Goal: Task Accomplishment & Management: Complete application form

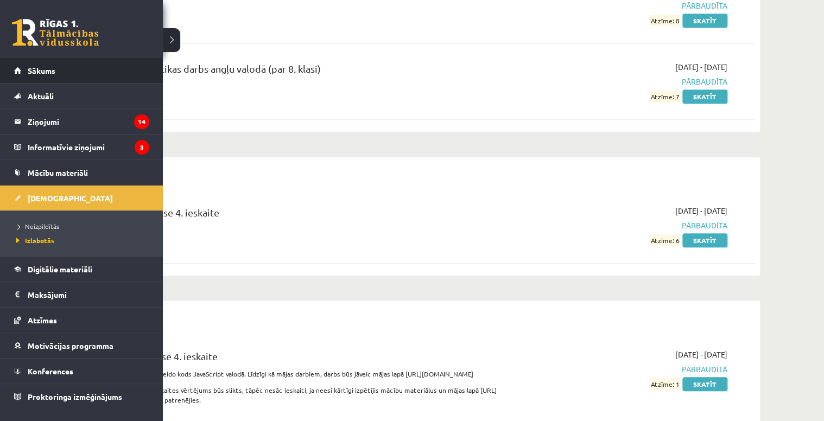
scroll to position [217, 0]
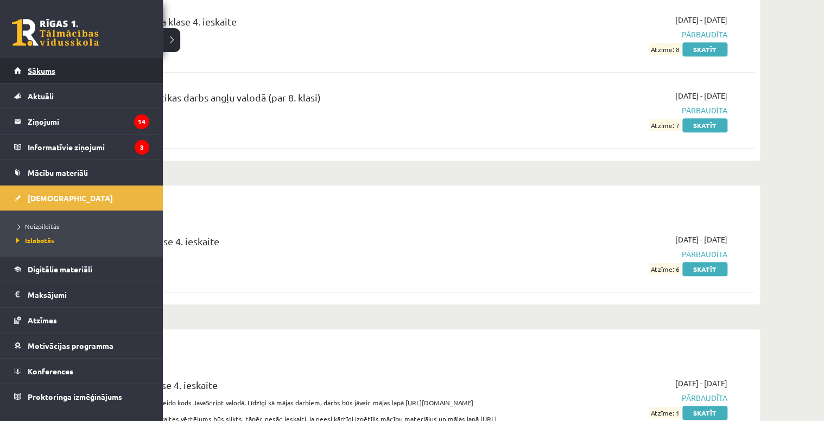
click at [78, 73] on link "Sākums" at bounding box center [81, 70] width 135 height 25
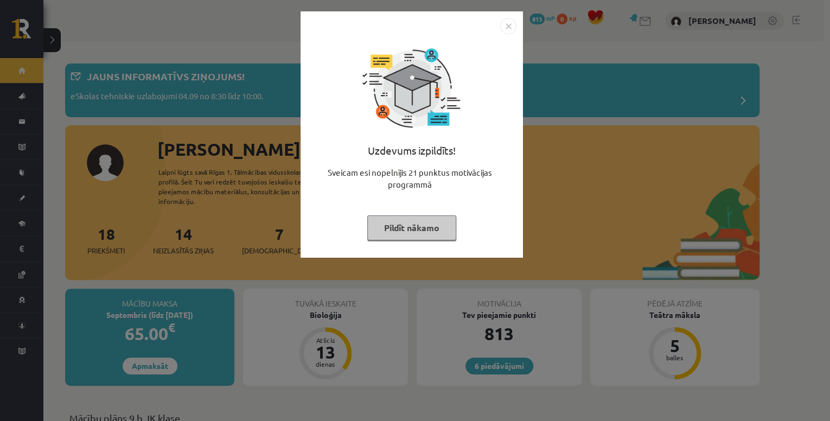
click at [513, 29] on img "Close" at bounding box center [508, 26] width 16 height 16
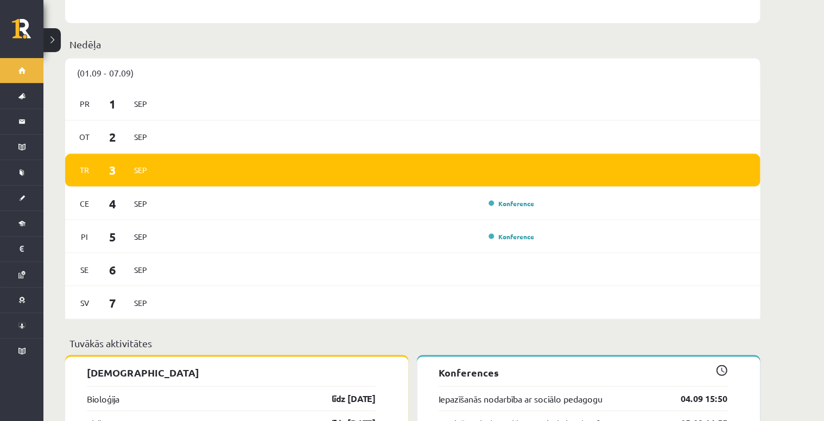
scroll to position [1042, 0]
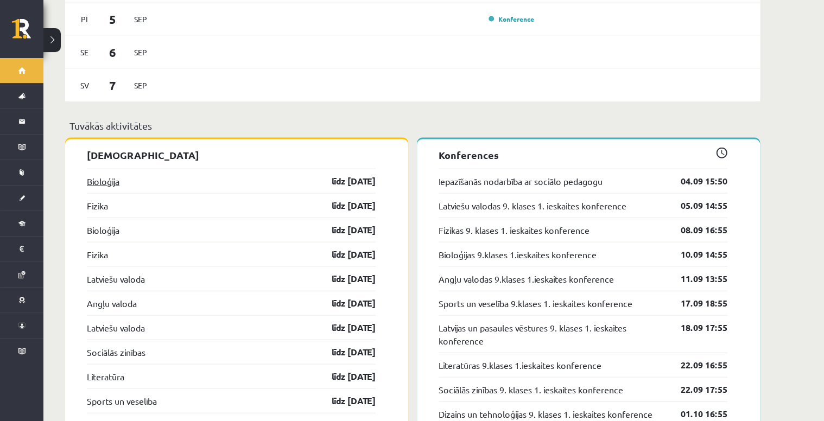
click at [91, 176] on link "Bioloģija" at bounding box center [103, 181] width 33 height 13
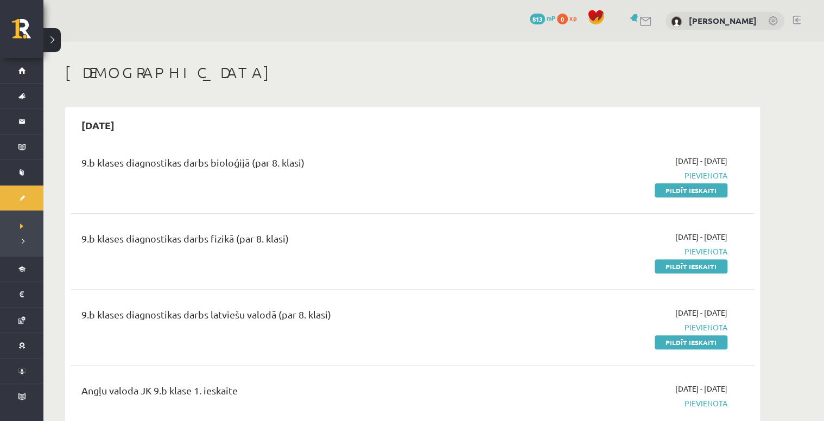
drag, startPoint x: 319, startPoint y: 359, endPoint x: 275, endPoint y: 337, distance: 48.8
click at [275, 337] on div "9.b klases diagnostikas darbs latviešu valodā (par 8. klasi) 2025-09-01 - 2025-…" at bounding box center [413, 327] width 684 height 62
click at [428, 125] on div "2025-09-15" at bounding box center [413, 125] width 684 height 26
drag, startPoint x: 699, startPoint y: 341, endPoint x: 456, endPoint y: 26, distance: 398.0
click at [699, 341] on link "Pildīt ieskaiti" at bounding box center [690, 342] width 73 height 14
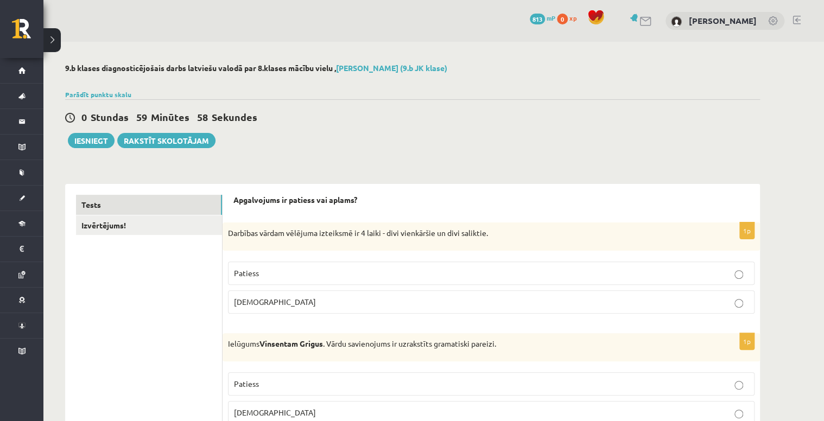
scroll to position [43, 0]
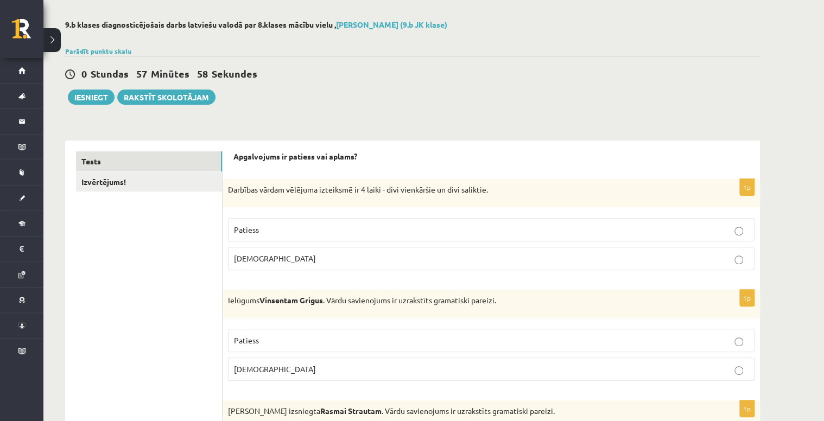
click at [369, 263] on p "Aplams" at bounding box center [491, 258] width 514 height 11
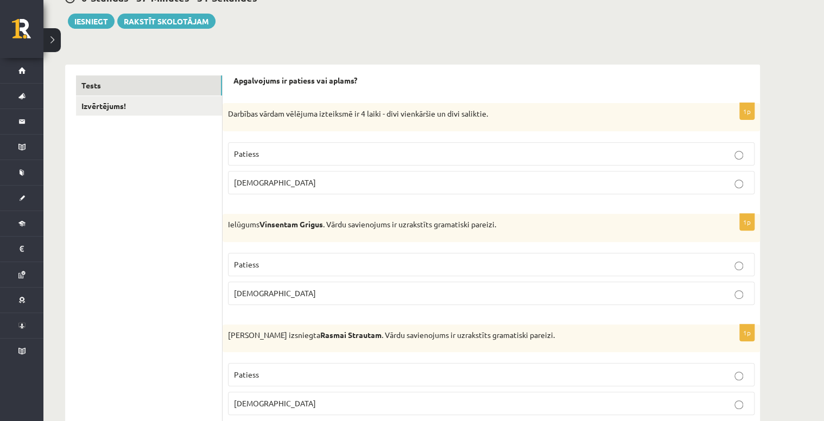
scroll to position [130, 0]
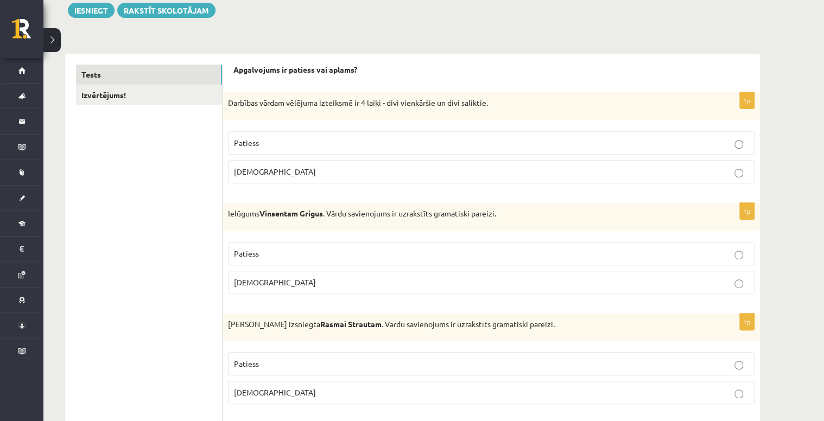
click at [362, 279] on p "Aplams" at bounding box center [491, 282] width 514 height 11
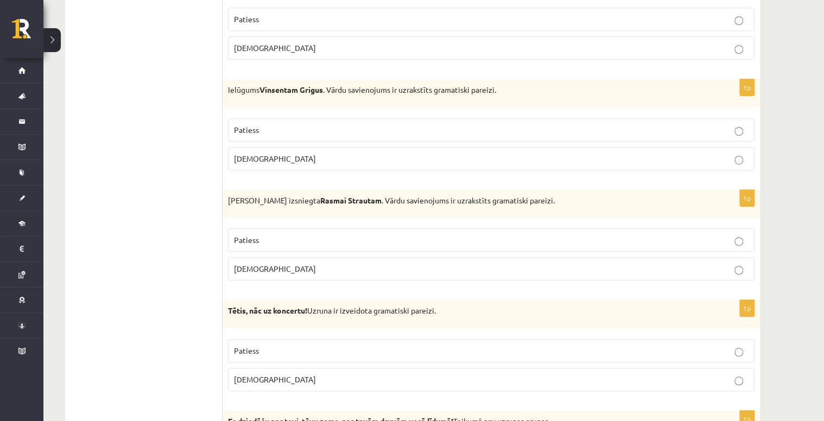
scroll to position [260, 0]
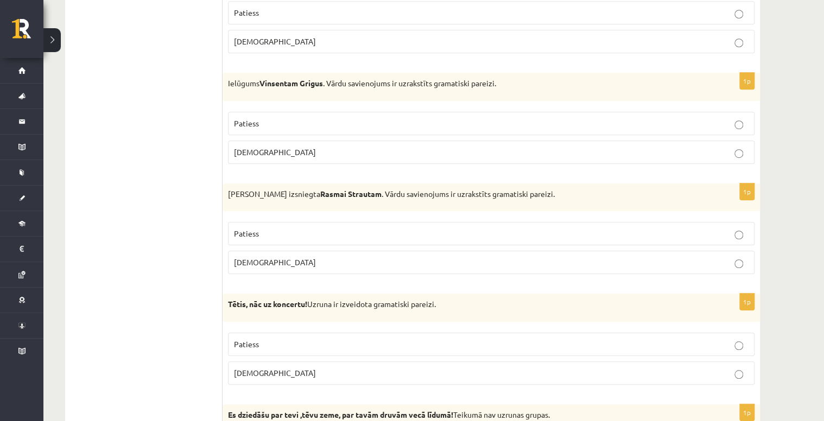
click at [262, 270] on label "Aplams" at bounding box center [491, 262] width 526 height 23
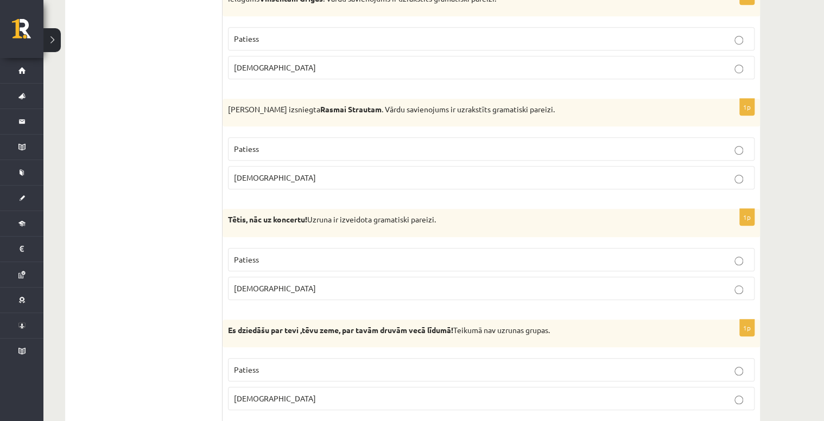
scroll to position [347, 0]
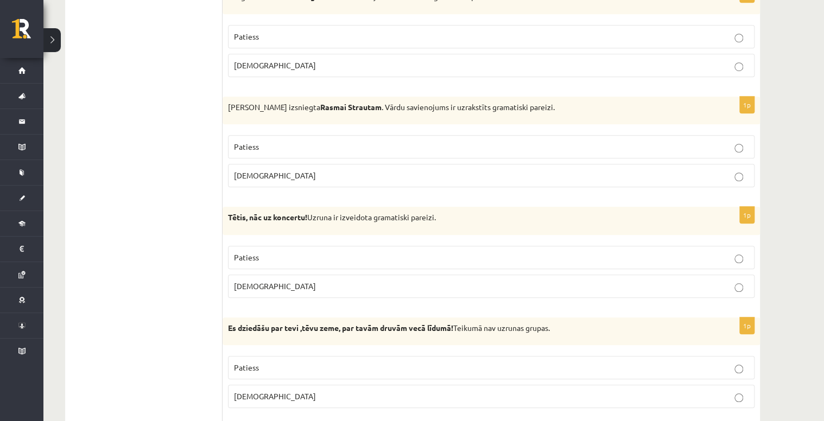
click at [337, 285] on p "Aplams" at bounding box center [491, 286] width 514 height 11
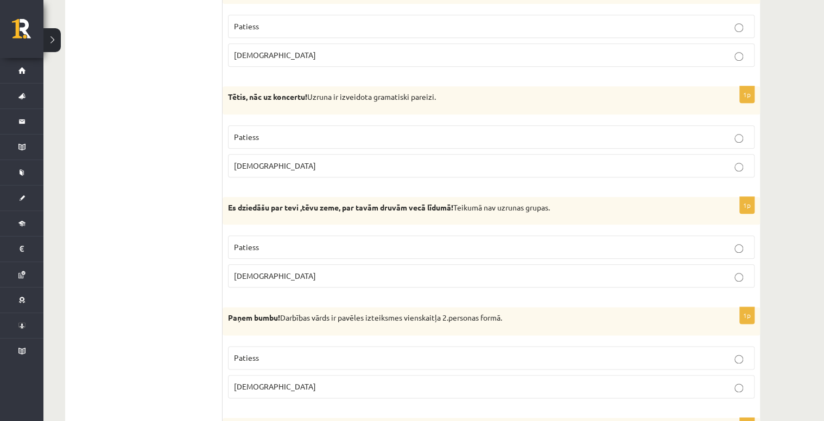
scroll to position [477, 0]
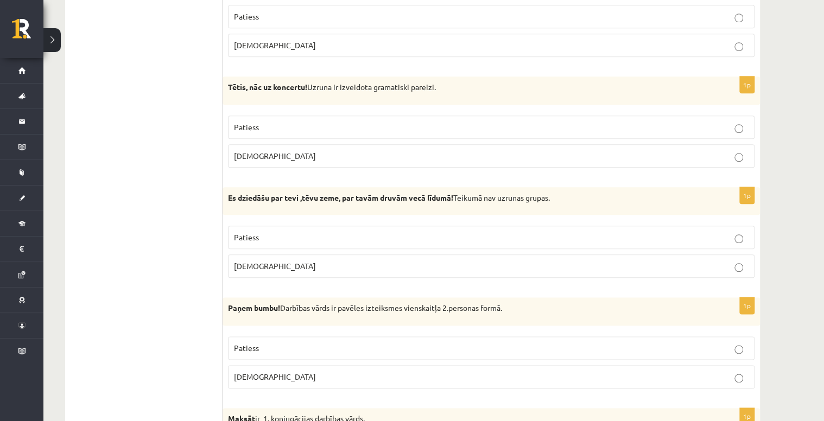
click at [247, 232] on span "Patiess" at bounding box center [246, 237] width 25 height 10
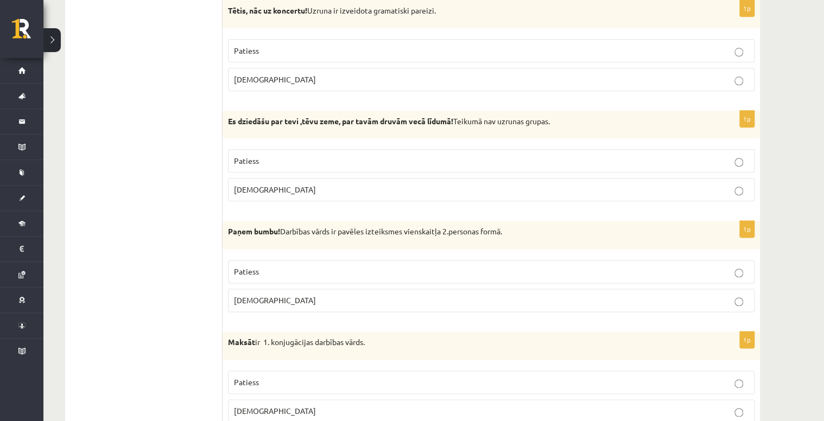
scroll to position [564, 0]
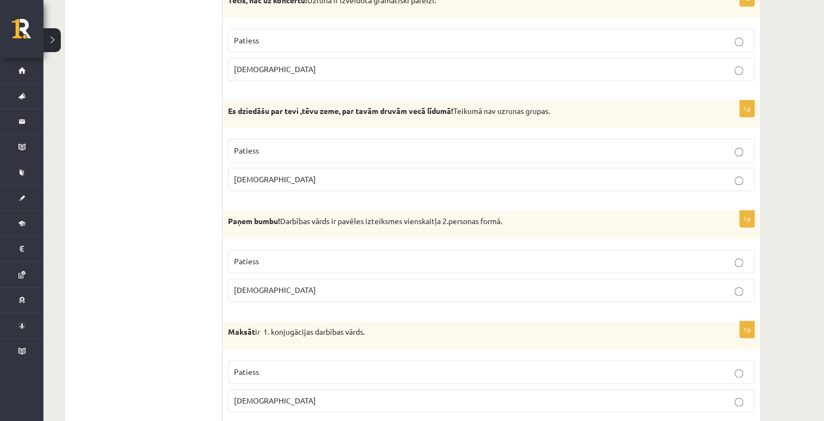
click at [280, 179] on p "Aplams" at bounding box center [491, 179] width 514 height 11
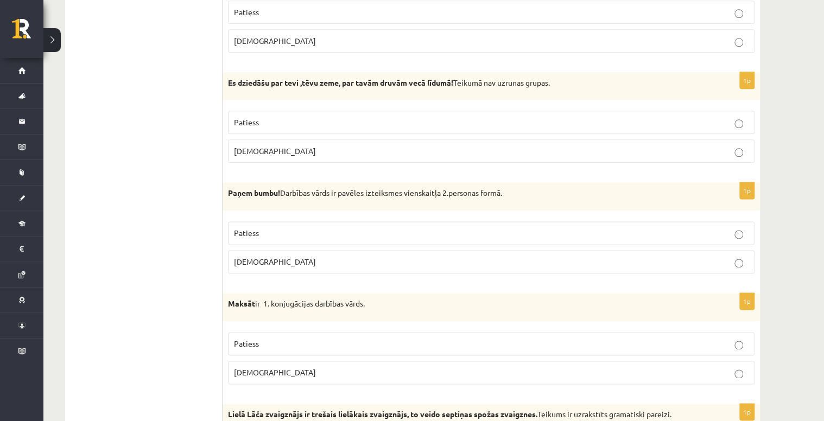
scroll to position [608, 0]
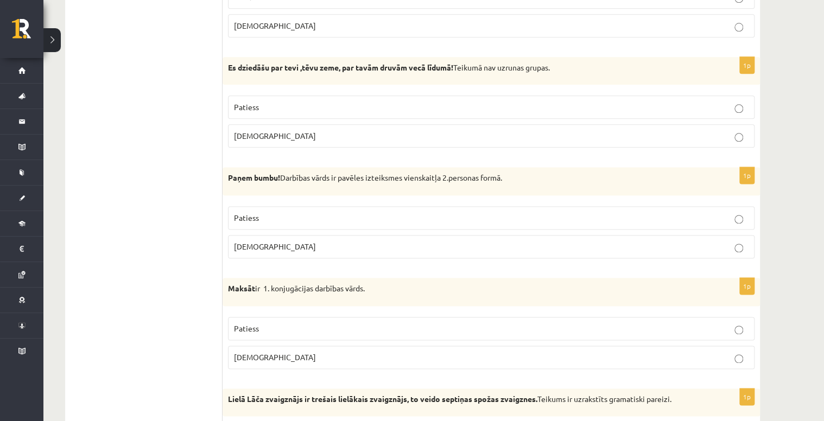
click at [688, 215] on p "Patiess" at bounding box center [491, 217] width 514 height 11
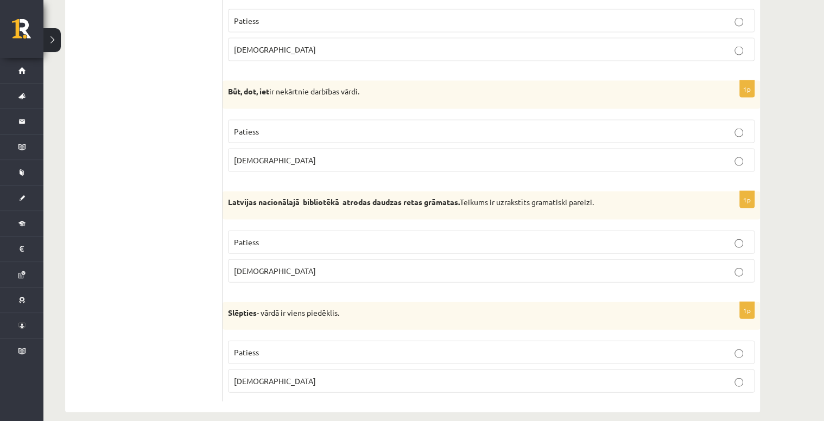
drag, startPoint x: 779, startPoint y: 148, endPoint x: 767, endPoint y: 264, distance: 116.7
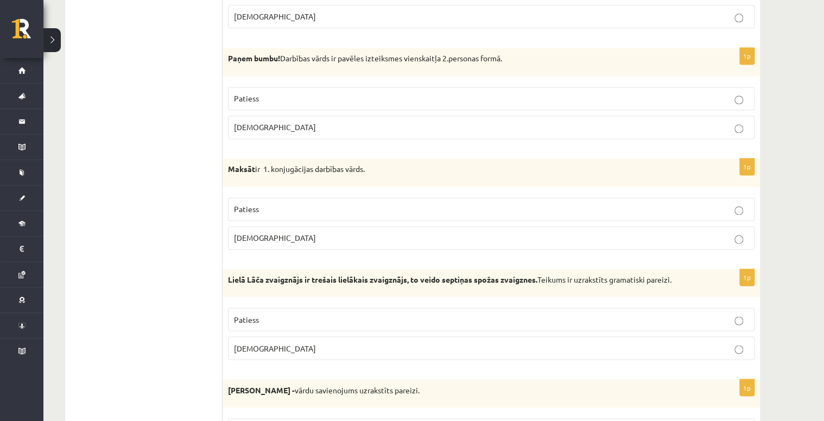
scroll to position [764, 0]
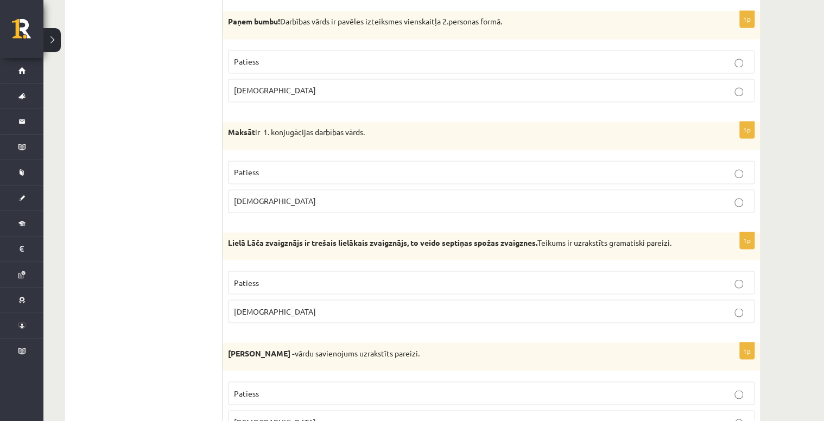
click at [257, 196] on span "Aplams" at bounding box center [275, 201] width 82 height 10
drag, startPoint x: 226, startPoint y: 129, endPoint x: 372, endPoint y: 123, distance: 145.5
click at [372, 123] on div "Maksāt ir 1. konjugācijas darbības vārds." at bounding box center [490, 136] width 537 height 28
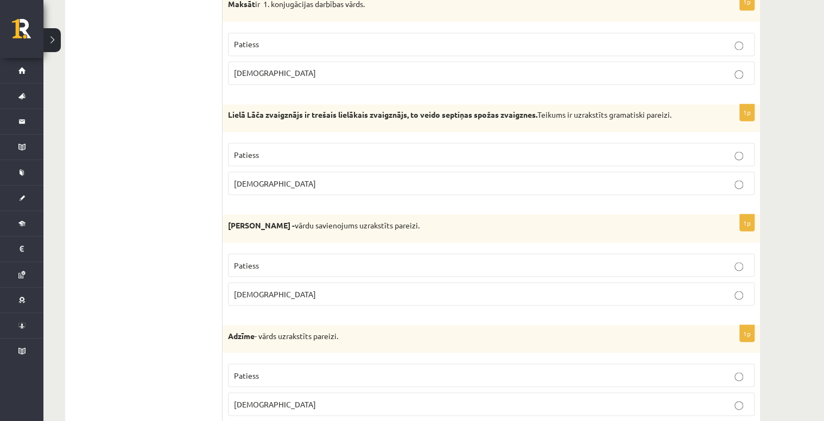
scroll to position [894, 0]
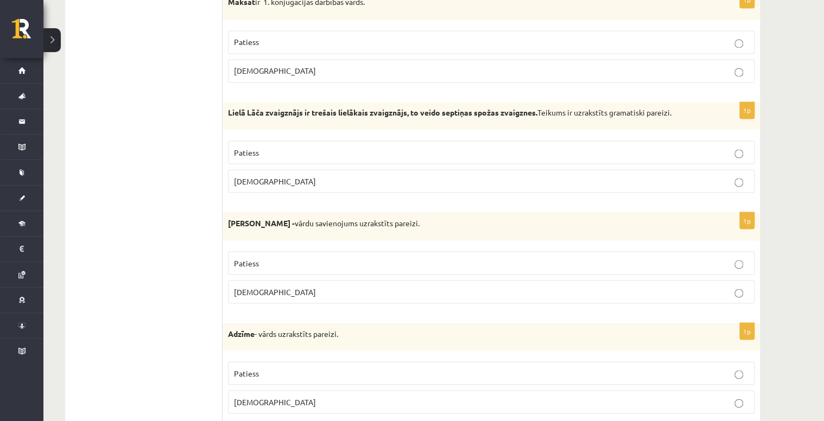
click at [724, 155] on label "Patiess" at bounding box center [491, 152] width 526 height 23
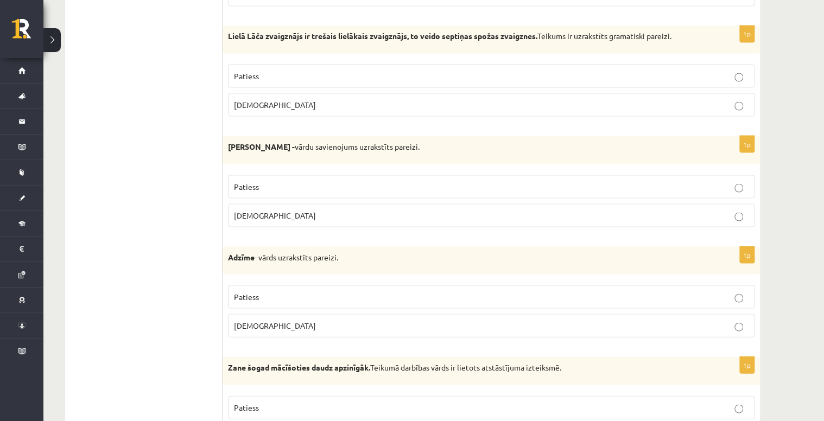
scroll to position [981, 0]
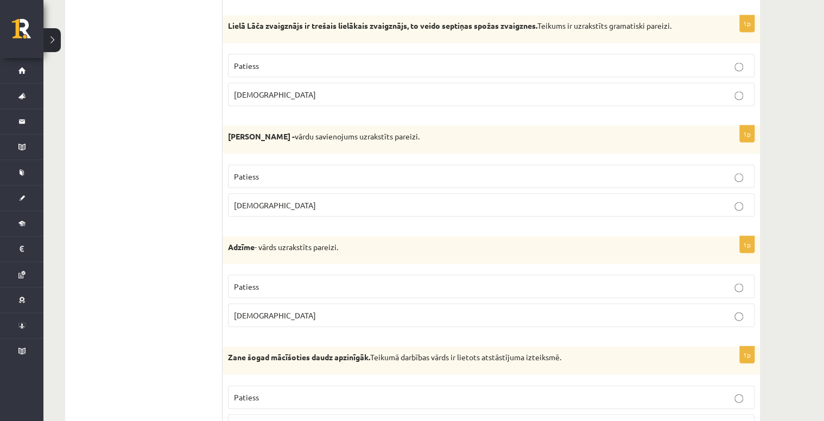
click at [584, 170] on p "Patiess" at bounding box center [491, 175] width 514 height 11
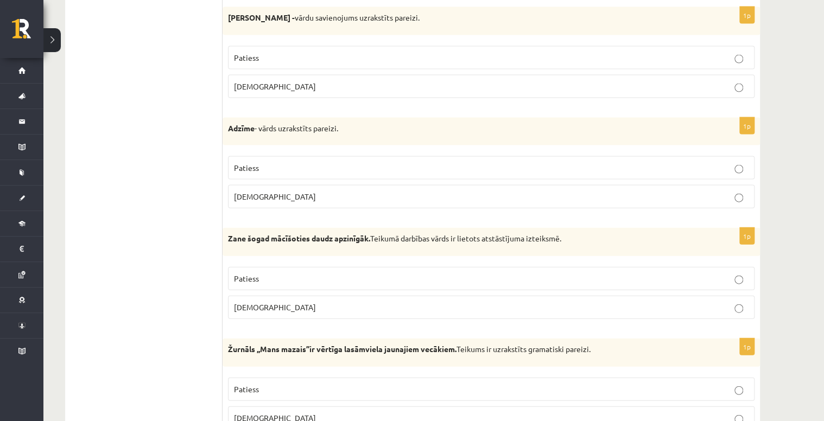
scroll to position [1111, 0]
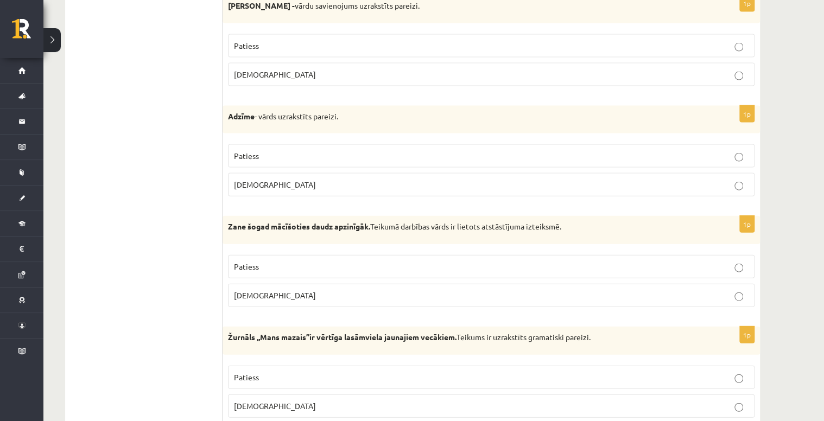
drag, startPoint x: 227, startPoint y: 109, endPoint x: 224, endPoint y: 115, distance: 7.1
click at [224, 115] on div "Adzīme - vārds uzrakstīts pareizi." at bounding box center [490, 120] width 537 height 28
drag, startPoint x: 225, startPoint y: 115, endPoint x: 344, endPoint y: 110, distance: 118.9
click at [344, 110] on div "Adzīme - vārds uzrakstīts pareizi." at bounding box center [490, 120] width 537 height 28
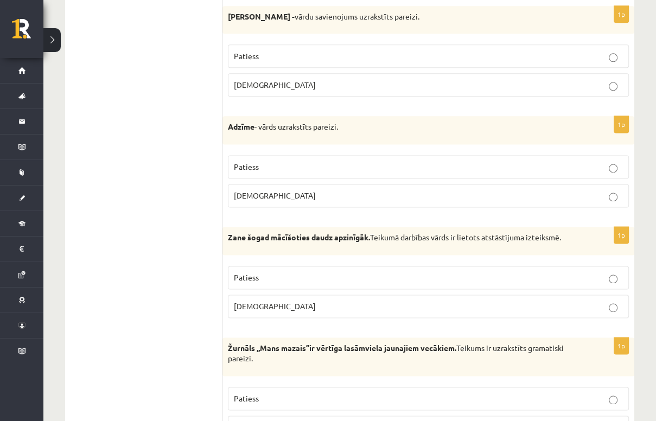
click at [292, 192] on p "Aplams" at bounding box center [428, 195] width 389 height 11
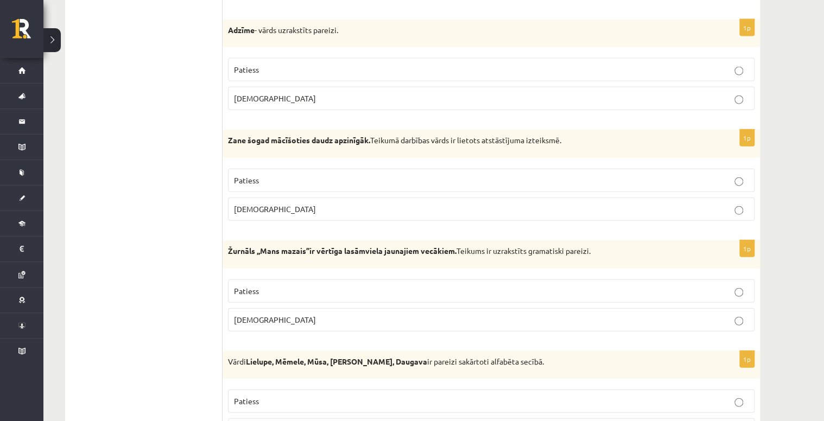
scroll to position [1198, 0]
click at [253, 175] on span "Patiess" at bounding box center [246, 180] width 25 height 10
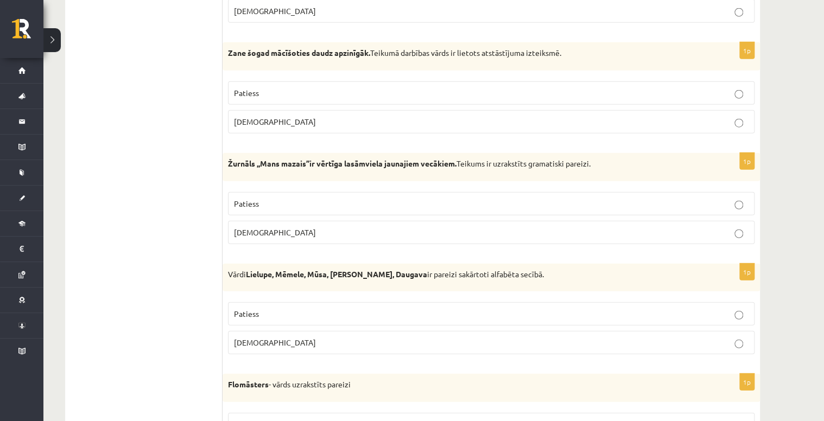
scroll to position [1285, 0]
click at [248, 199] on span "Patiess" at bounding box center [246, 204] width 25 height 10
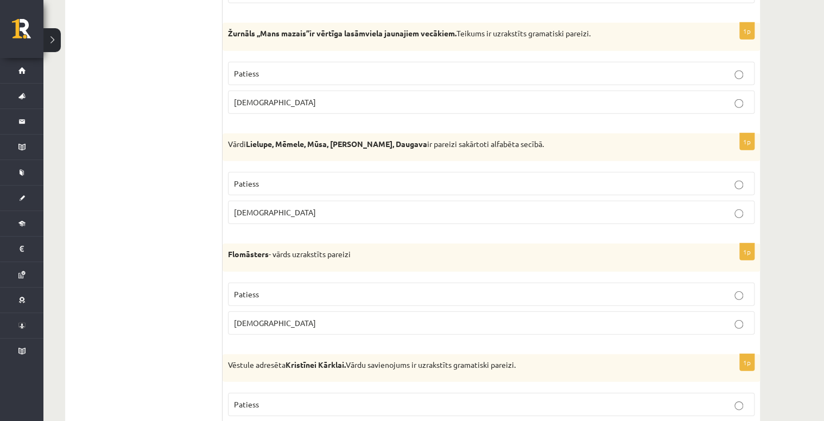
scroll to position [1415, 0]
click at [260, 215] on label "Aplams" at bounding box center [491, 212] width 526 height 23
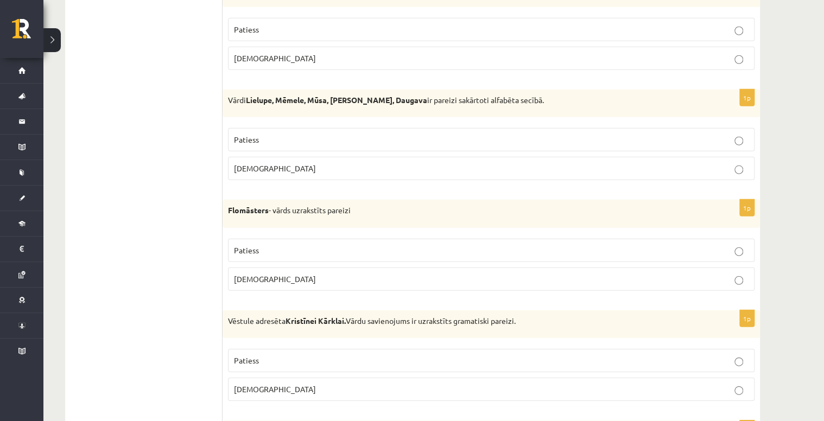
scroll to position [1458, 0]
click at [292, 250] on label "Patiess" at bounding box center [491, 250] width 526 height 23
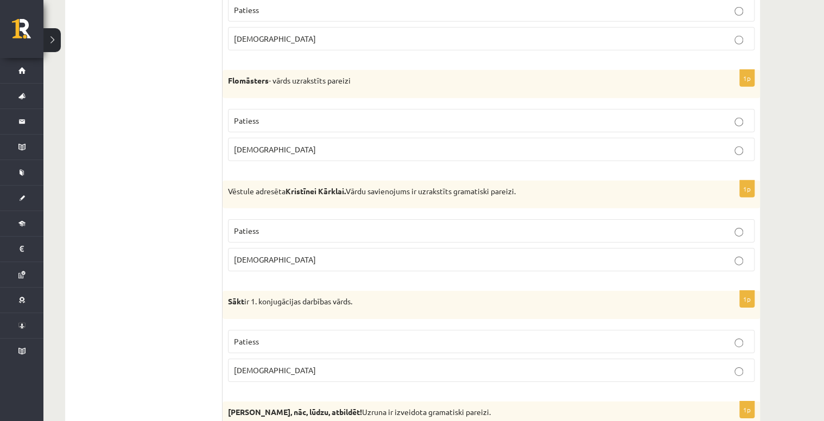
scroll to position [1632, 0]
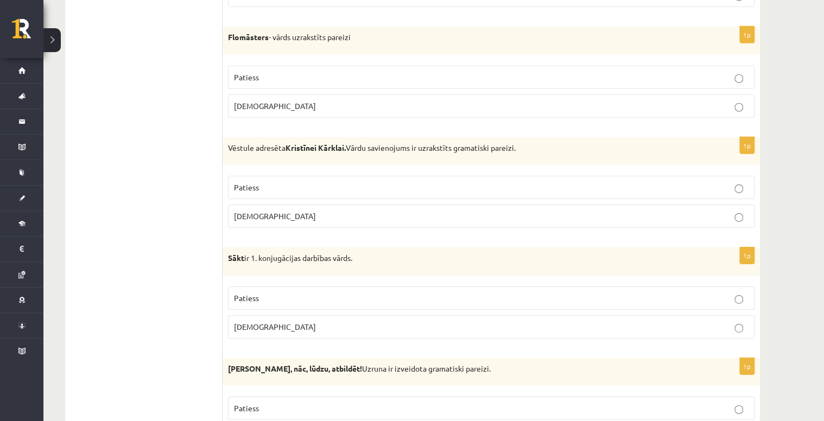
click at [326, 183] on p "Patiess" at bounding box center [491, 187] width 514 height 11
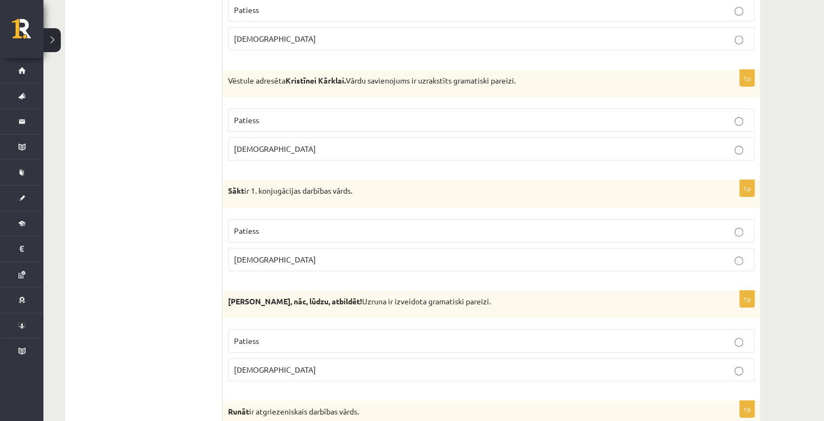
scroll to position [1762, 0]
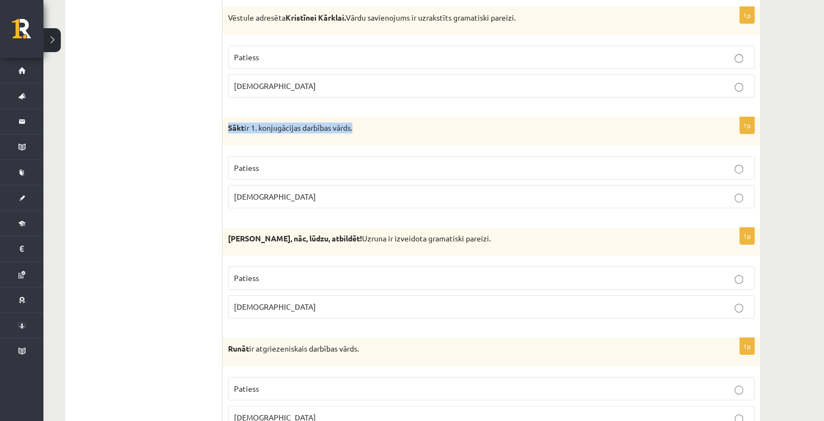
drag, startPoint x: 226, startPoint y: 117, endPoint x: 358, endPoint y: 120, distance: 131.9
click at [358, 120] on div "Sākt ir 1. konjugācijas darbības vārds." at bounding box center [490, 131] width 537 height 28
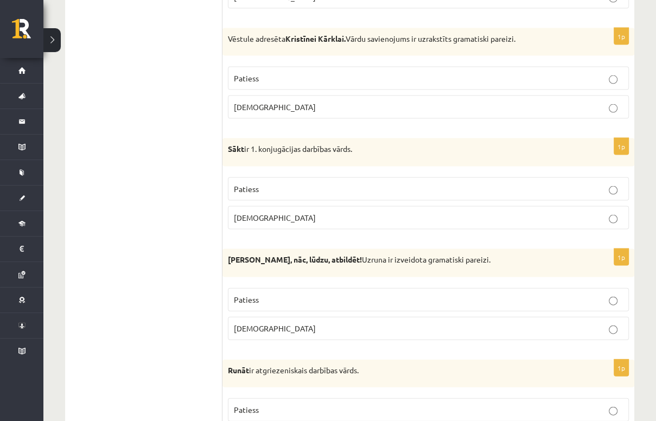
click at [251, 184] on span "Patiess" at bounding box center [246, 189] width 25 height 10
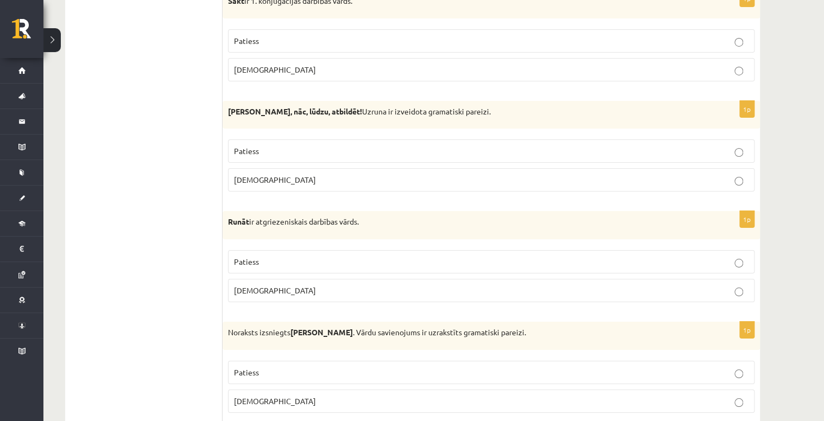
scroll to position [1892, 0]
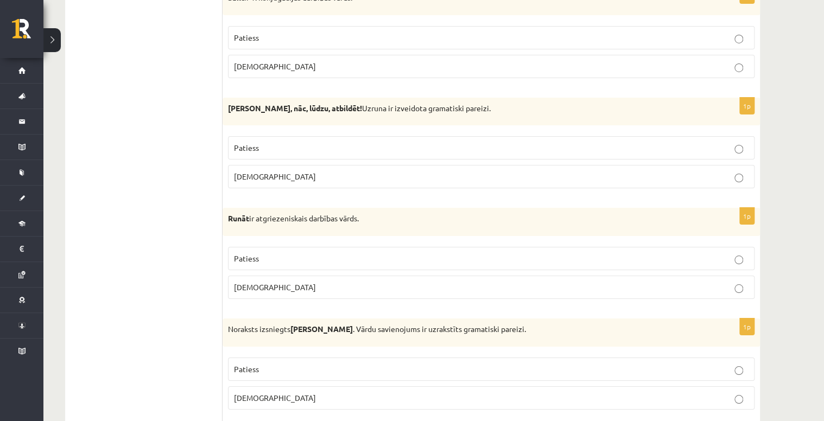
click at [347, 171] on p "Aplams" at bounding box center [491, 176] width 514 height 11
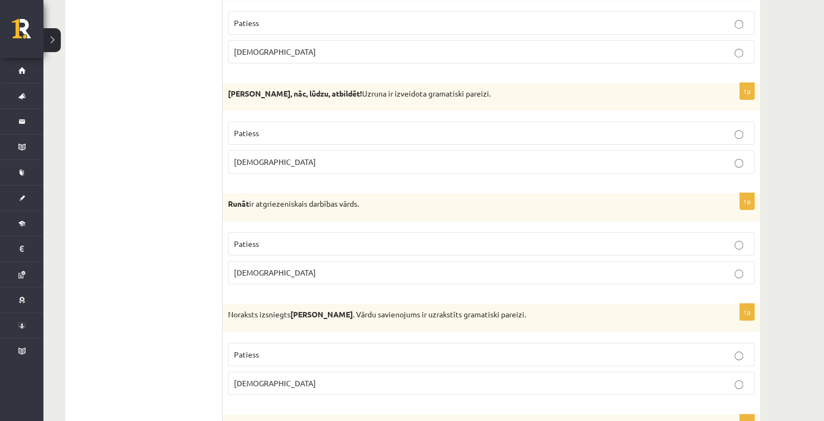
scroll to position [1952, 0]
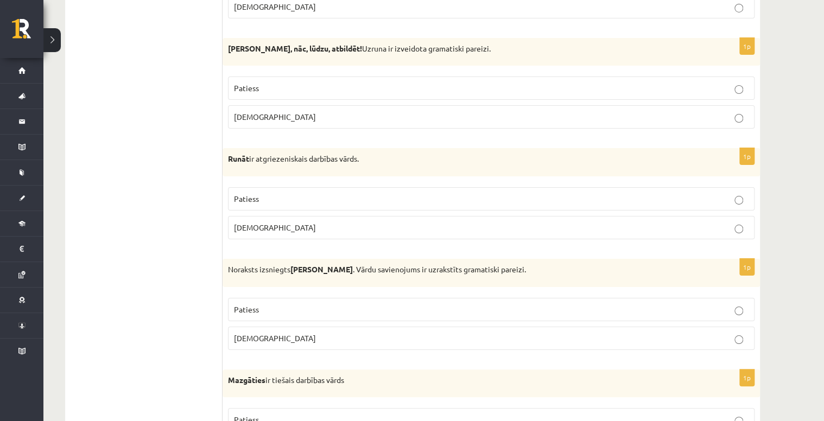
click at [326, 223] on p "Aplams" at bounding box center [491, 227] width 514 height 11
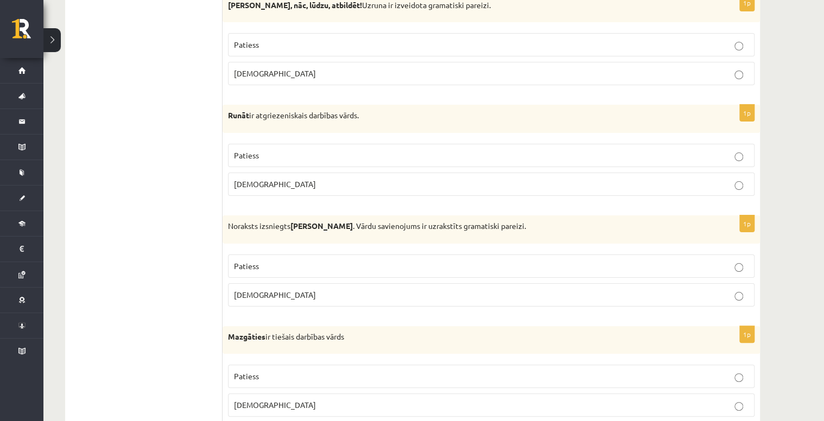
scroll to position [2039, 0]
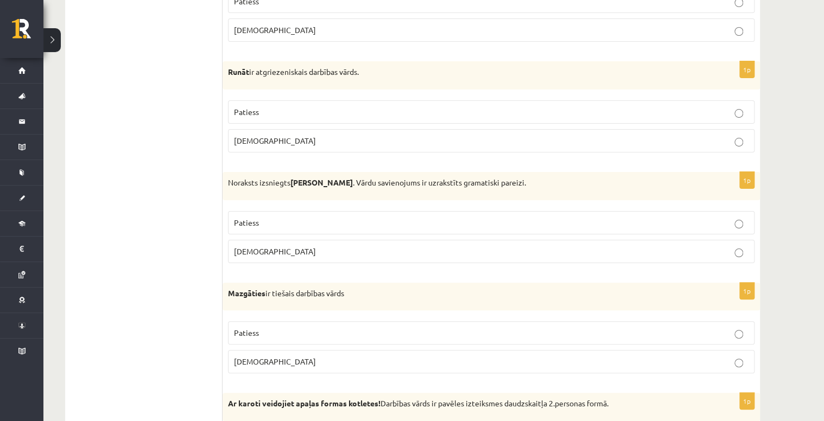
click at [297, 217] on p "Patiess" at bounding box center [491, 222] width 514 height 11
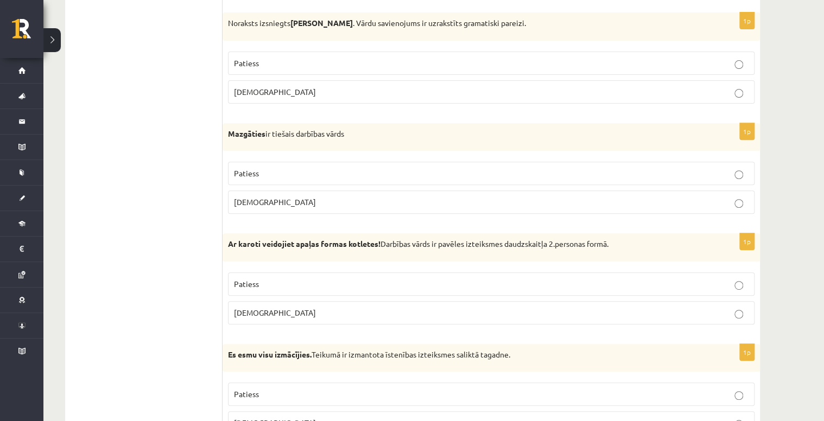
scroll to position [2213, 0]
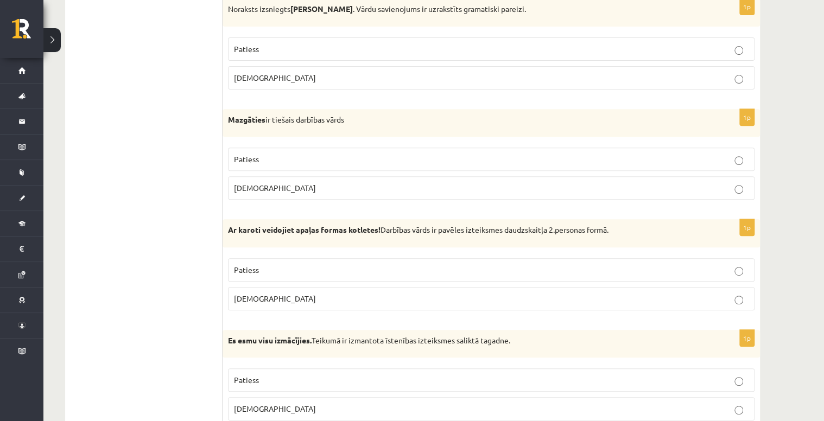
click at [297, 182] on p "Aplams" at bounding box center [491, 187] width 514 height 11
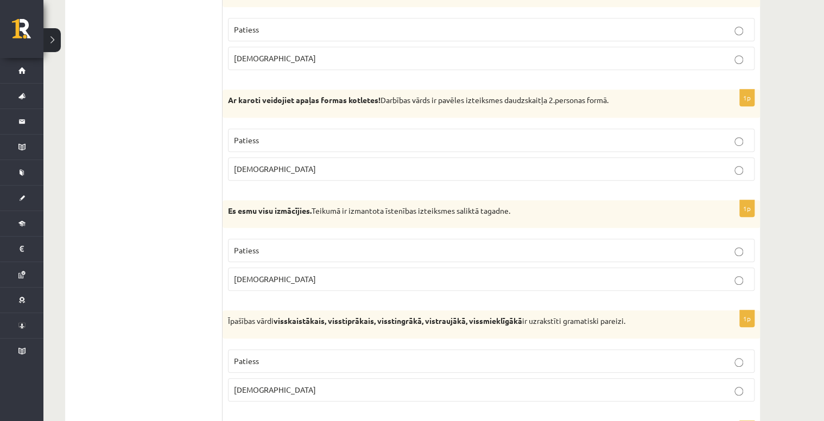
scroll to position [2343, 0]
click at [291, 163] on p "Aplams" at bounding box center [491, 168] width 514 height 11
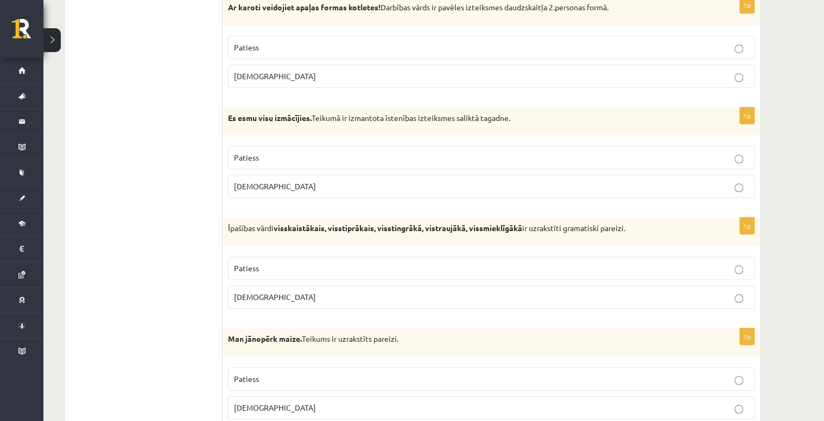
scroll to position [2473, 0]
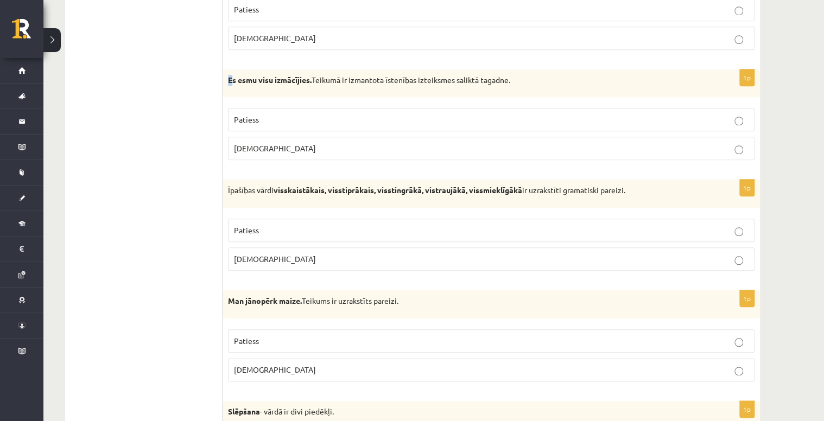
drag, startPoint x: 230, startPoint y: 75, endPoint x: 227, endPoint y: 81, distance: 6.6
click at [227, 81] on div "Es esmu visu izmācījies. Teikumā ir izmantota īstenības izteiksmes saliktā taga…" at bounding box center [490, 83] width 537 height 28
drag, startPoint x: 227, startPoint y: 81, endPoint x: 214, endPoint y: 101, distance: 23.9
drag, startPoint x: 228, startPoint y: 71, endPoint x: 536, endPoint y: 60, distance: 308.4
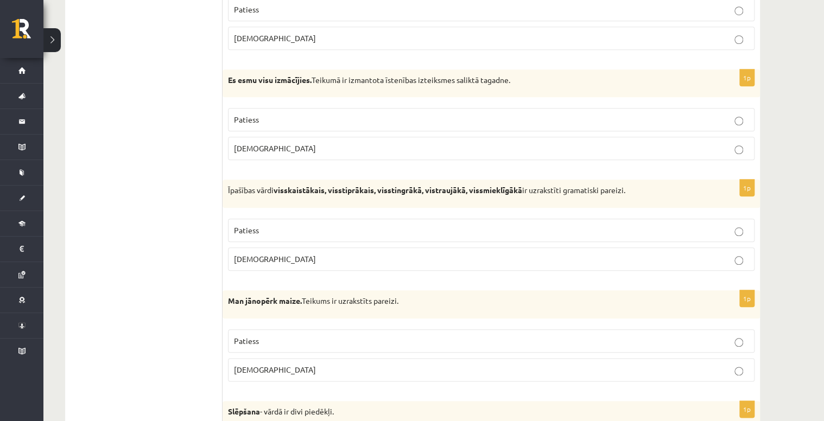
click at [536, 69] on div "Es esmu visu izmācījies. Teikumā ir izmantota īstenības izteiksmes saliktā taga…" at bounding box center [490, 83] width 537 height 28
click at [274, 115] on p "Patiess" at bounding box center [491, 119] width 514 height 11
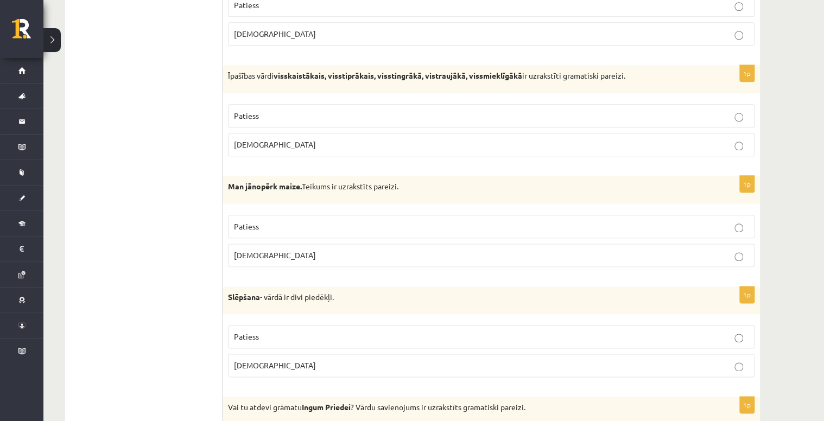
scroll to position [2603, 0]
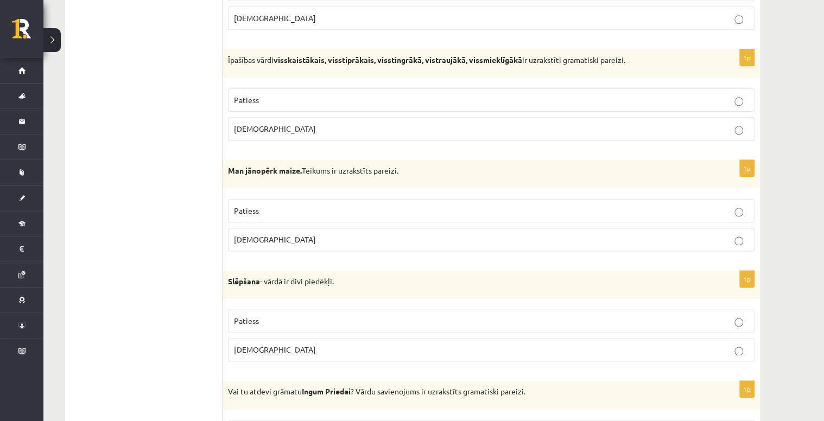
click at [256, 124] on span "Aplams" at bounding box center [275, 129] width 82 height 10
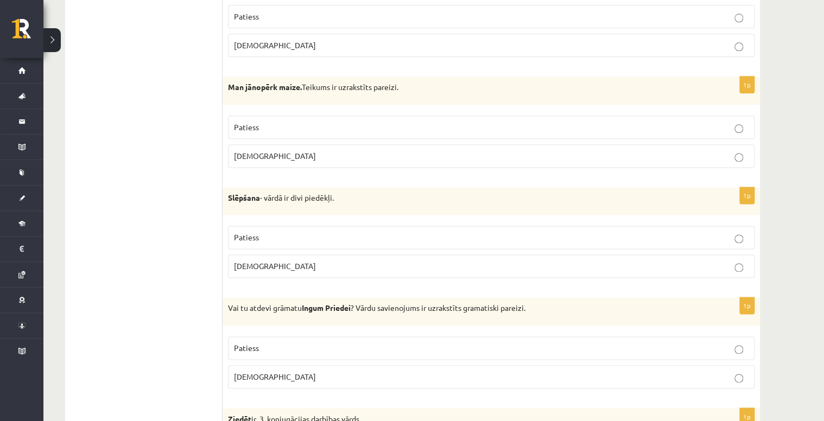
scroll to position [2690, 0]
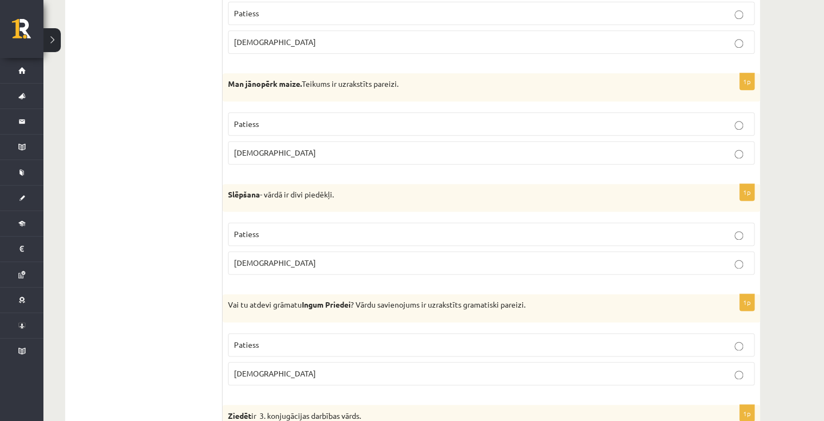
click at [318, 118] on p "Patiess" at bounding box center [491, 123] width 514 height 11
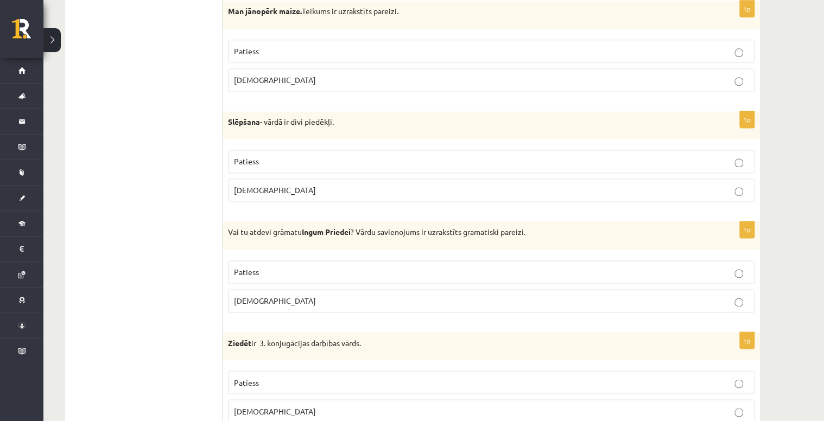
scroll to position [2777, 0]
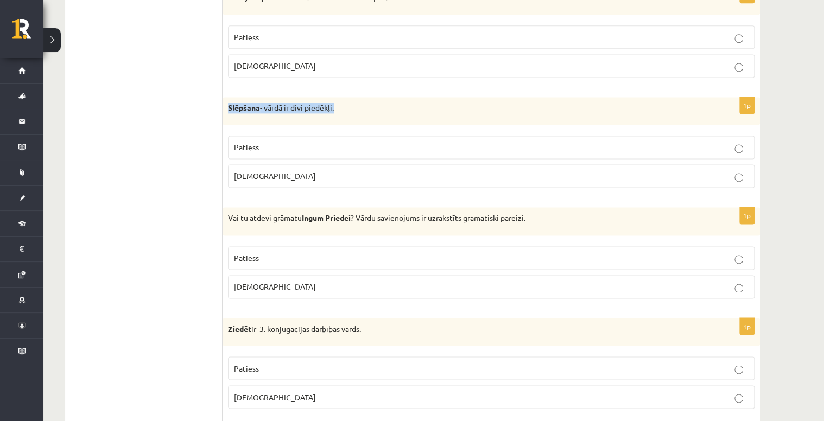
drag, startPoint x: 224, startPoint y: 95, endPoint x: 341, endPoint y: 91, distance: 117.3
click at [341, 97] on div "Slēpšana - vārdā ir divi piedēkļi." at bounding box center [490, 111] width 537 height 28
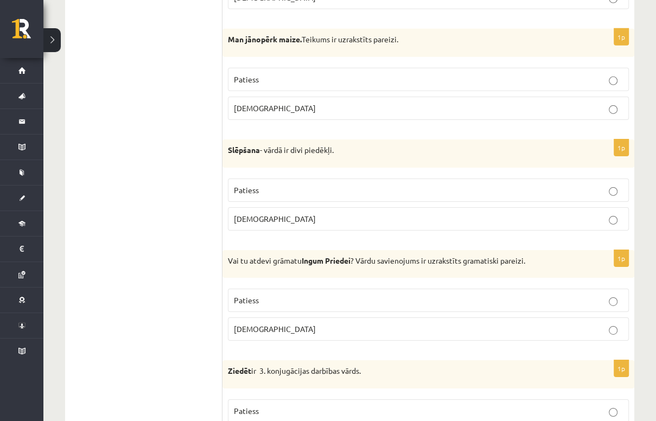
click at [408, 215] on label "Aplams" at bounding box center [428, 218] width 401 height 23
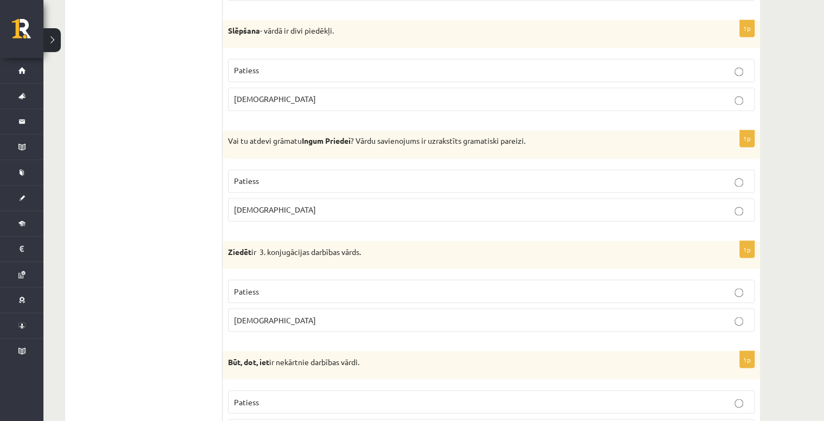
scroll to position [2864, 0]
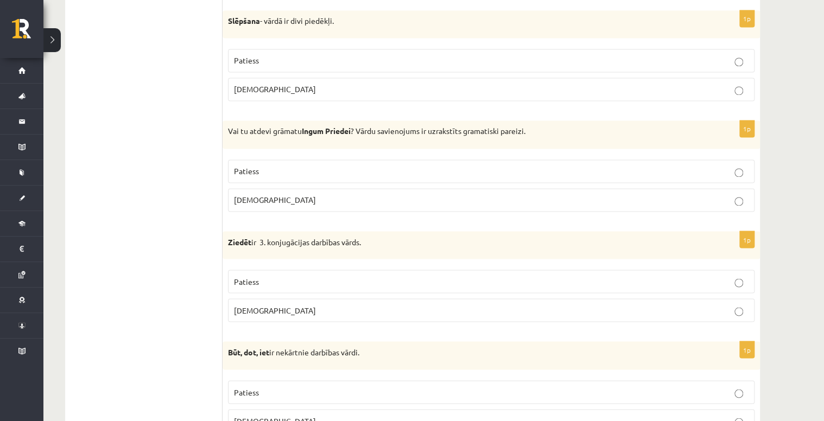
click at [245, 195] on span "Aplams" at bounding box center [275, 200] width 82 height 10
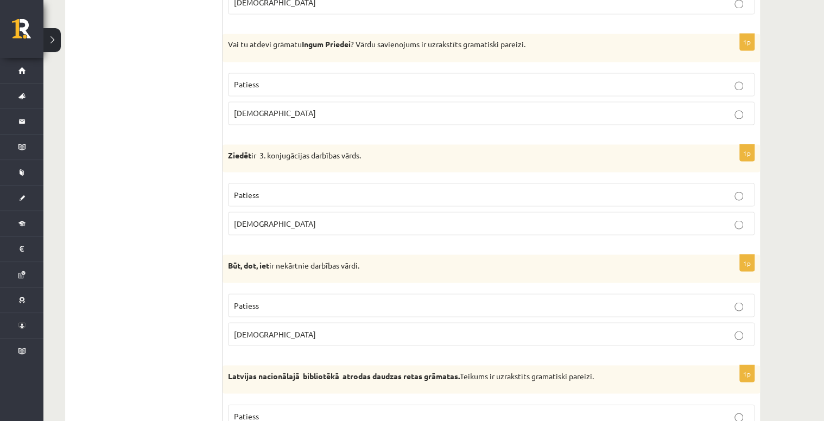
scroll to position [2994, 0]
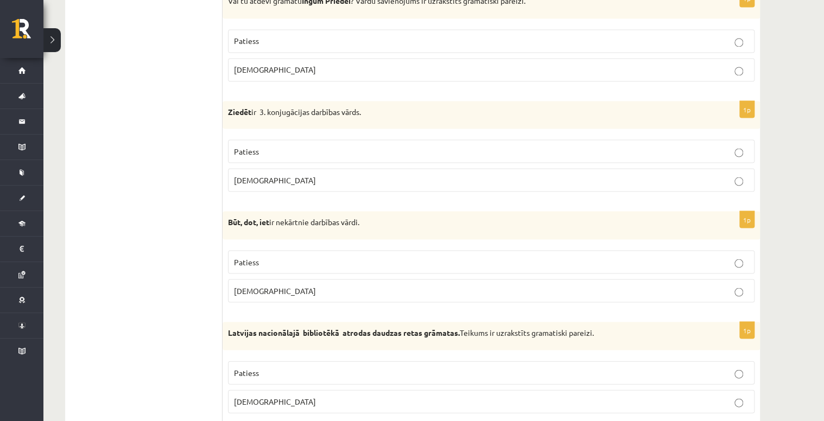
drag, startPoint x: 206, startPoint y: 93, endPoint x: 213, endPoint y: 95, distance: 6.7
drag, startPoint x: 230, startPoint y: 98, endPoint x: 379, endPoint y: 107, distance: 149.0
click at [379, 107] on div "Ziedēt ir 3. konjugācijas darbības vārds." at bounding box center [490, 115] width 537 height 28
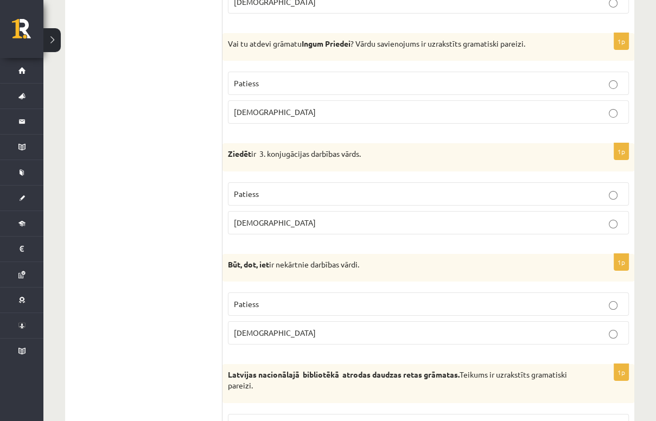
click at [264, 188] on p "Patiess" at bounding box center [428, 193] width 389 height 11
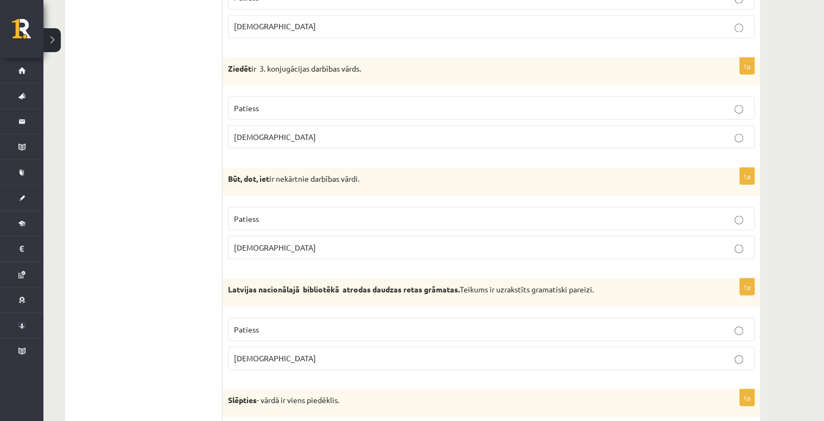
scroll to position [3081, 0]
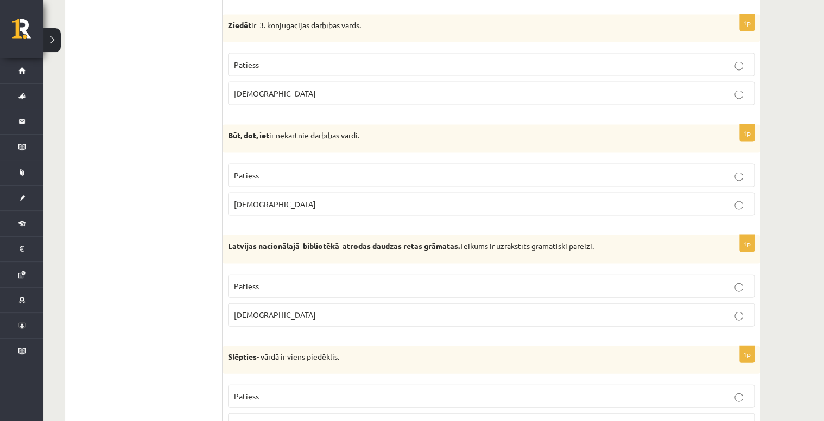
drag, startPoint x: 227, startPoint y: 122, endPoint x: 373, endPoint y: 122, distance: 146.5
click at [373, 124] on div "Būt, dot, iet ir nekārtnie darbības vārdi." at bounding box center [490, 138] width 537 height 28
click at [384, 169] on p "Patiess" at bounding box center [491, 174] width 514 height 11
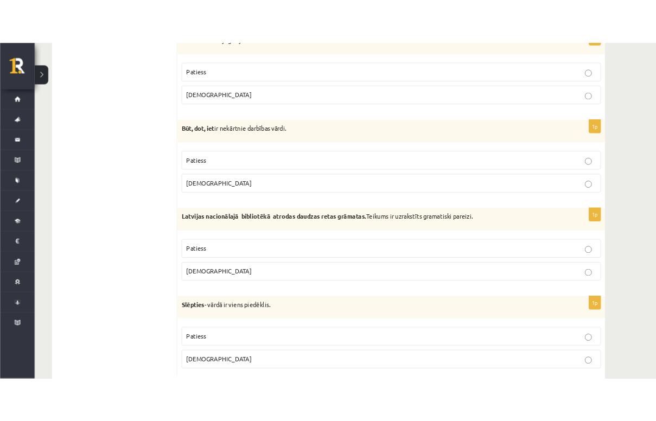
scroll to position [3124, 0]
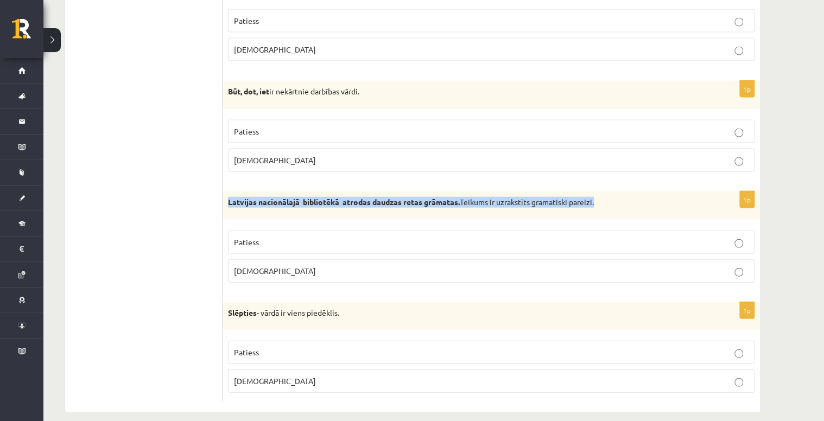
drag, startPoint x: 228, startPoint y: 191, endPoint x: 691, endPoint y: 192, distance: 462.8
click at [691, 197] on p "Latvijas nacionālajā bibliotēkā atrodas daudzas retas grāmatas. Teikums ir uzra…" at bounding box center [464, 202] width 472 height 11
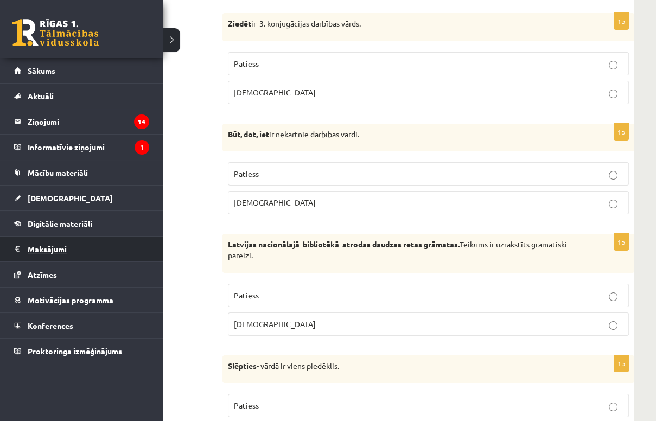
click at [16, 249] on link "Maksājumi 0" at bounding box center [81, 249] width 135 height 25
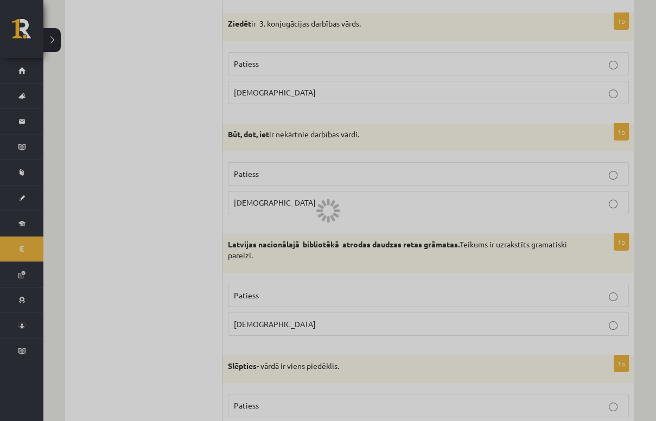
scroll to position [346, 0]
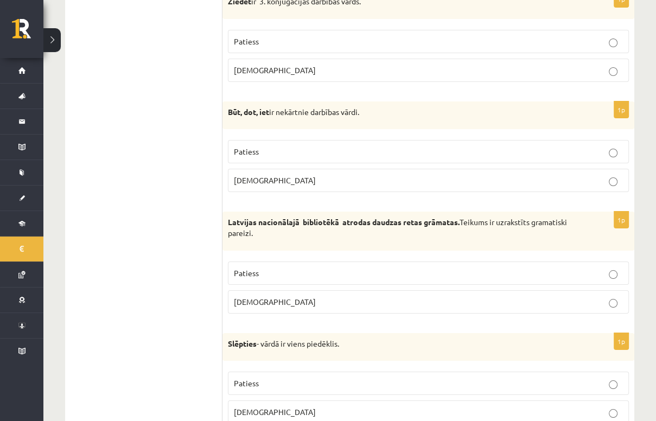
scroll to position [3177, 0]
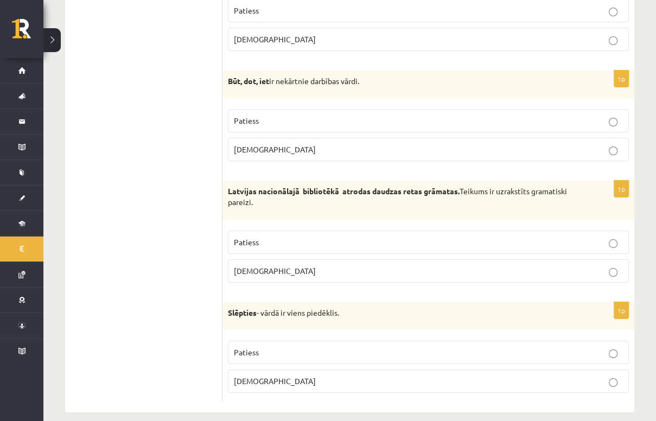
click at [396, 264] on label "Aplams" at bounding box center [428, 270] width 401 height 23
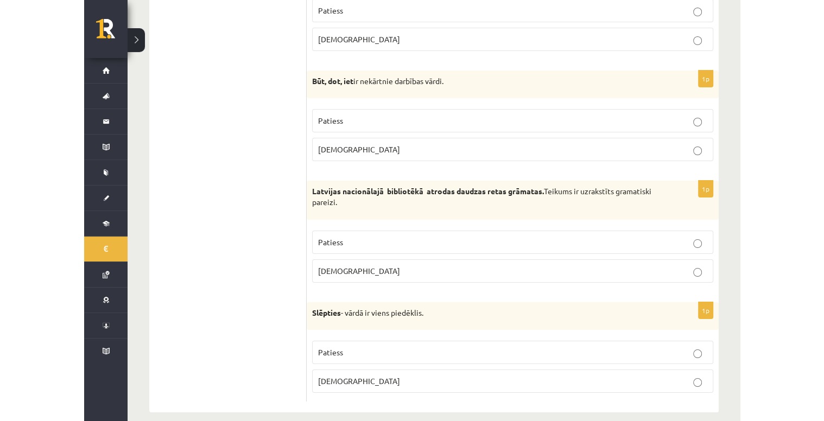
scroll to position [3124, 0]
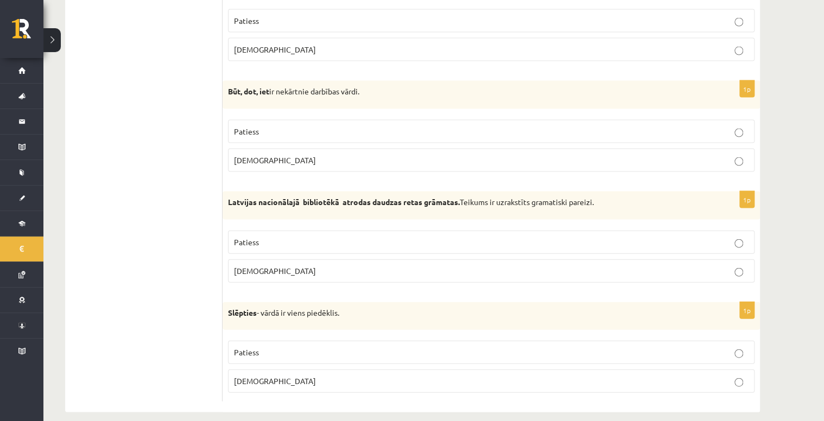
click at [242, 376] on span "Aplams" at bounding box center [275, 381] width 82 height 10
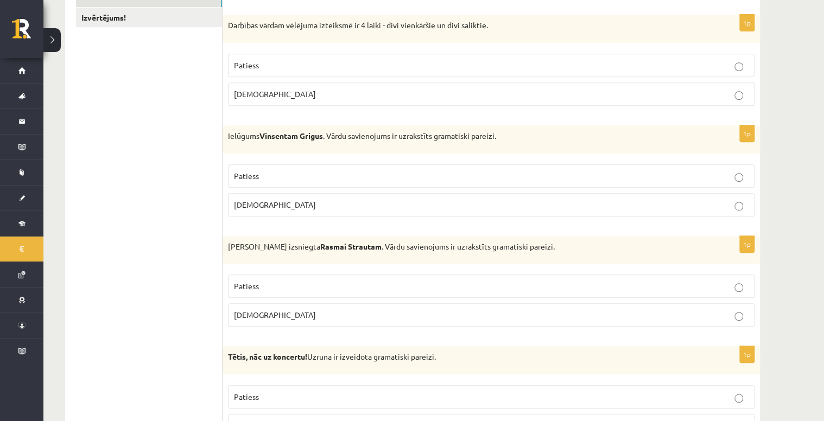
scroll to position [0, 0]
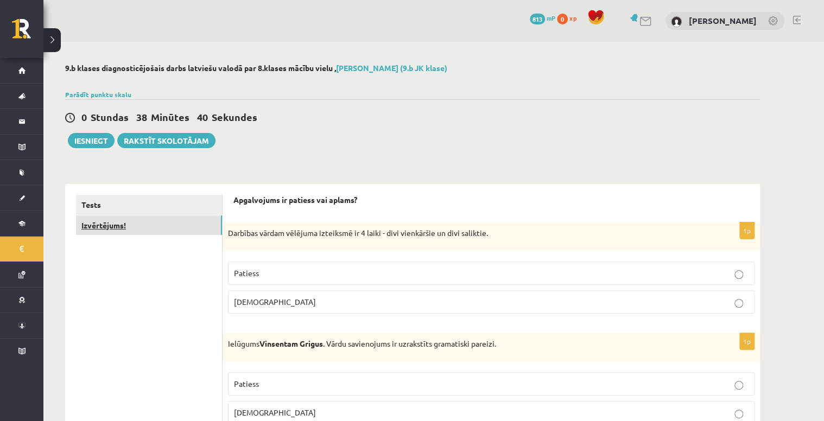
click at [159, 228] on link "Izvērtējums!" at bounding box center [149, 225] width 146 height 20
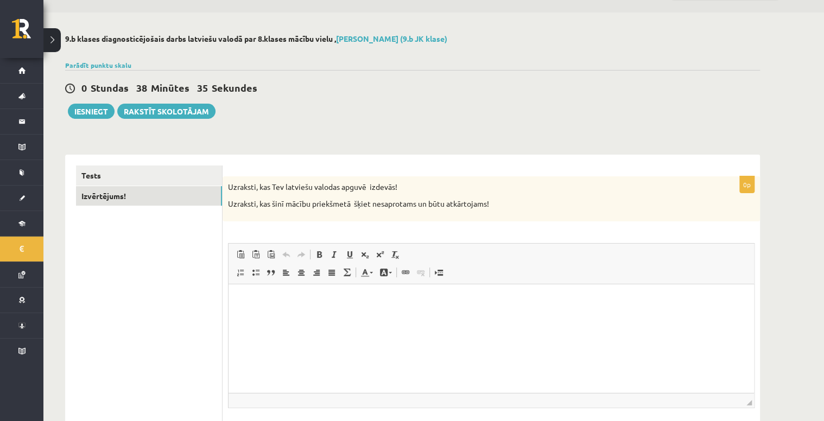
scroll to position [43, 0]
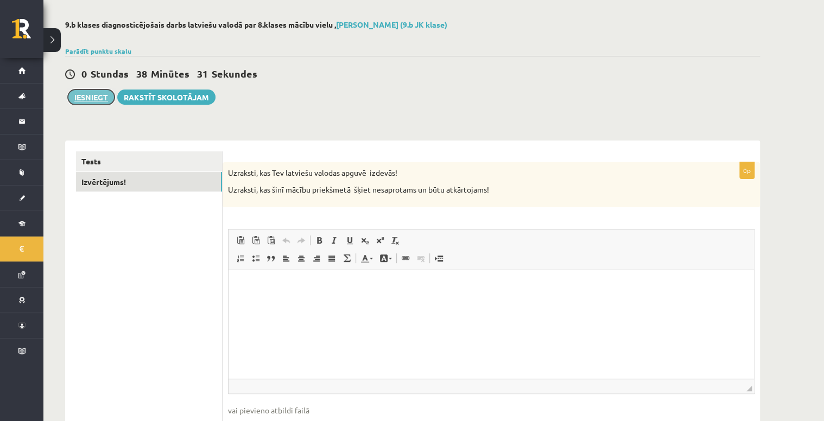
click at [103, 95] on button "Iesniegt" at bounding box center [91, 97] width 47 height 15
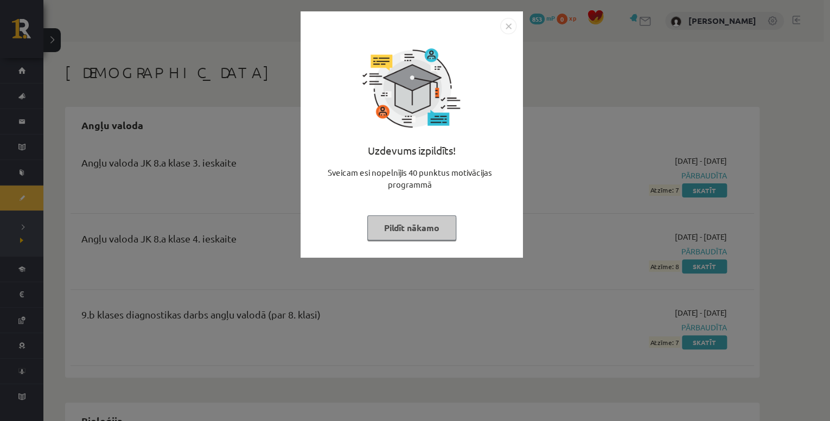
click at [503, 26] on img "Close" at bounding box center [508, 26] width 16 height 16
